Goal: Find specific page/section: Find specific page/section

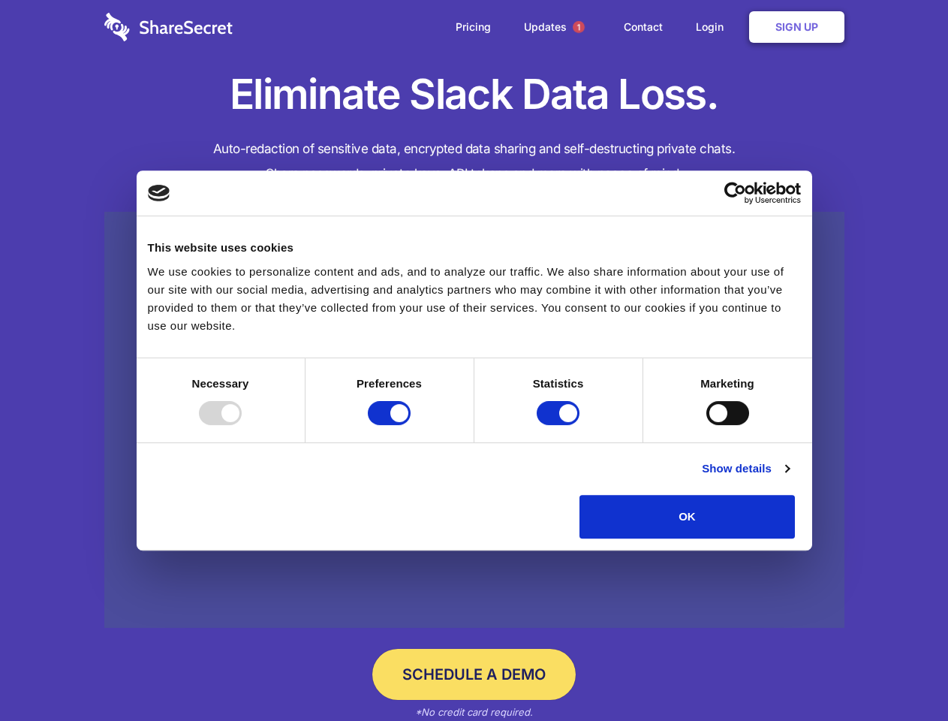
click at [242, 425] on div at bounding box center [220, 413] width 43 height 24
click at [411, 425] on input "Preferences" at bounding box center [389, 413] width 43 height 24
checkbox input "false"
click at [560, 425] on input "Statistics" at bounding box center [558, 413] width 43 height 24
checkbox input "false"
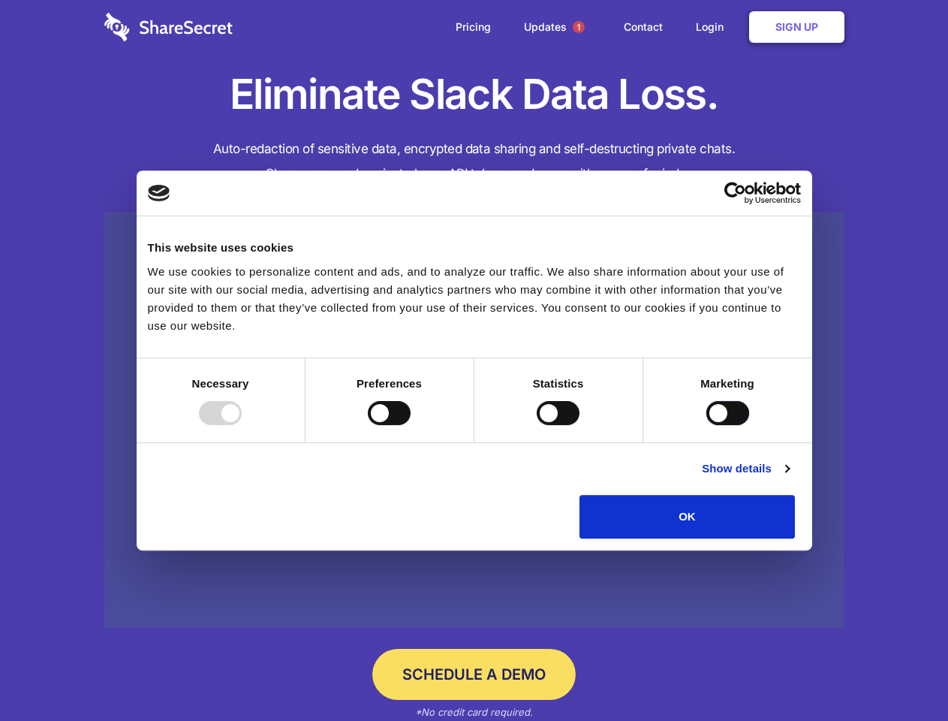
click at [706, 425] on input "Marketing" at bounding box center [727, 413] width 43 height 24
checkbox input "true"
click at [789, 477] on link "Show details" at bounding box center [745, 468] width 87 height 18
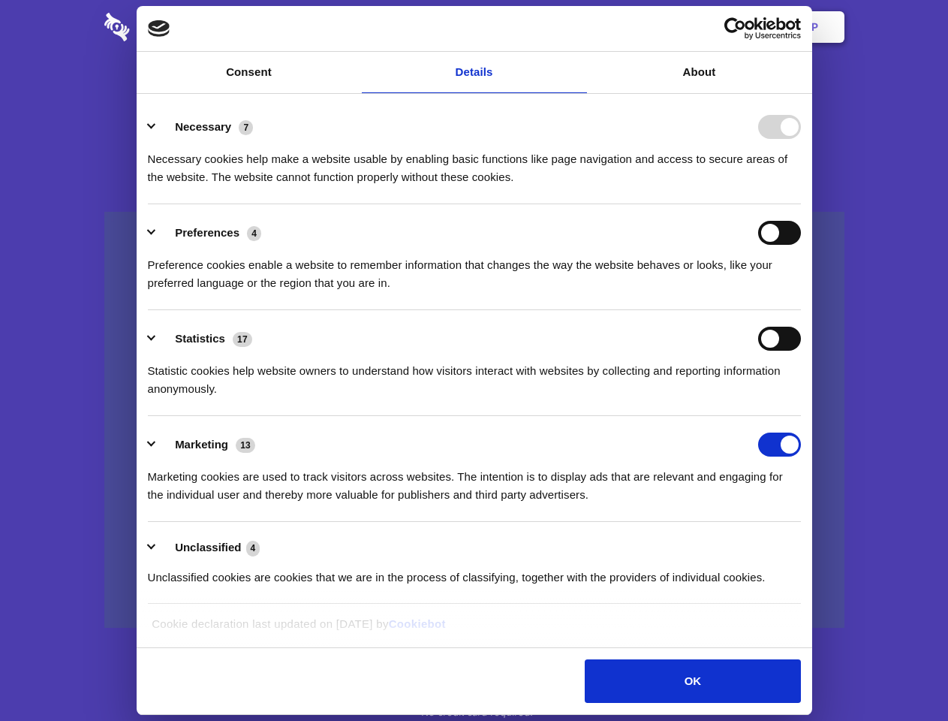
click at [801, 310] on li "Preferences 4 Preference cookies enable a website to remember information that …" at bounding box center [474, 257] width 653 height 106
click at [578, 27] on span "1" at bounding box center [579, 27] width 12 height 12
